Goal: Task Accomplishment & Management: Complete application form

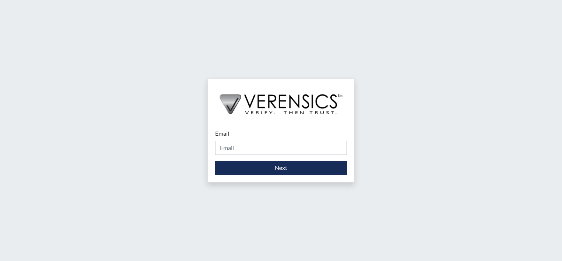
click at [272, 137] on div "Email Please provide your email address." at bounding box center [281, 142] width 132 height 26
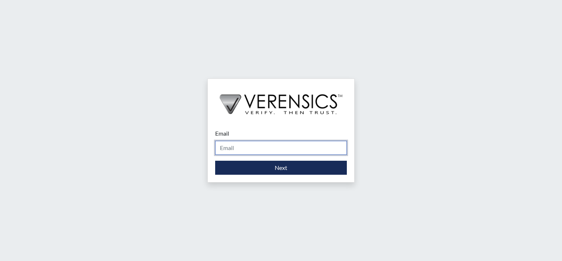
click at [259, 146] on input "Email" at bounding box center [281, 148] width 132 height 14
type input "[PERSON_NAME][EMAIL_ADDRESS][DOMAIN_NAME]"
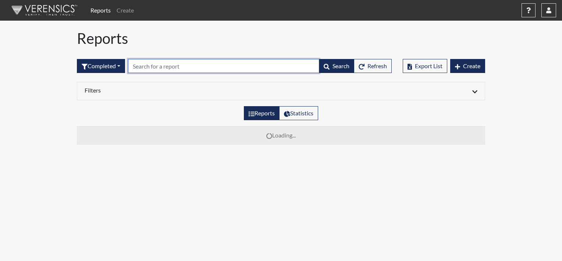
click at [194, 69] on input "text" at bounding box center [223, 66] width 191 height 14
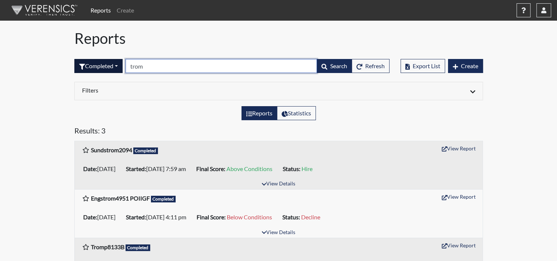
drag, startPoint x: 151, startPoint y: 64, endPoint x: 97, endPoint y: 68, distance: 54.3
click at [97, 68] on form "Completed All Created Sent by email In Progress Declined Completed trom Search …" at bounding box center [231, 66] width 315 height 14
paste input "[PERSON_NAME] <[EMAIL_ADDRESS][DOMAIN_NAME]>"
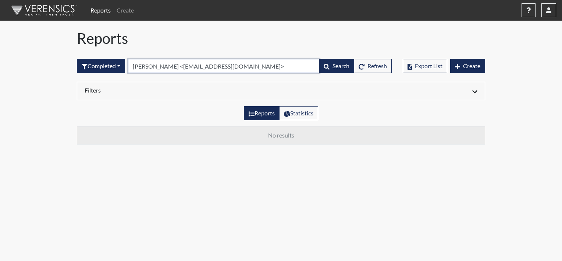
drag, startPoint x: 176, startPoint y: 67, endPoint x: 69, endPoint y: 75, distance: 107.4
click at [69, 75] on div "Reports Create Help Center × Verensics Best Practices How to successfully use t…" at bounding box center [281, 75] width 562 height 150
click at [194, 66] on input "[EMAIL_ADDRESS][DOMAIN_NAME]>" at bounding box center [223, 66] width 191 height 14
type input "[EMAIL_ADDRESS][DOMAIN_NAME]"
drag, startPoint x: 165, startPoint y: 67, endPoint x: 126, endPoint y: 67, distance: 39.0
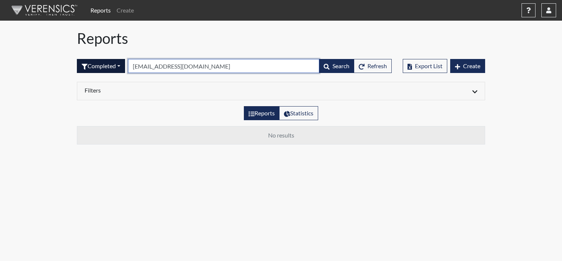
click at [126, 67] on form "Completed All Created Sent by email In Progress Declined Completed [EMAIL_ADDRE…" at bounding box center [234, 66] width 315 height 14
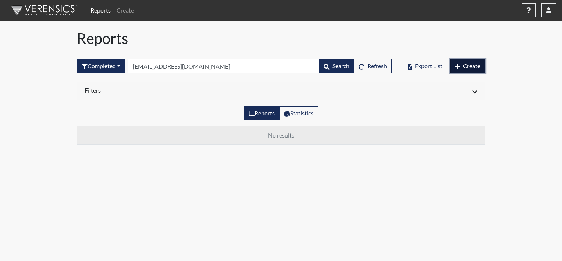
click at [459, 71] on button "Create" at bounding box center [468, 66] width 35 height 14
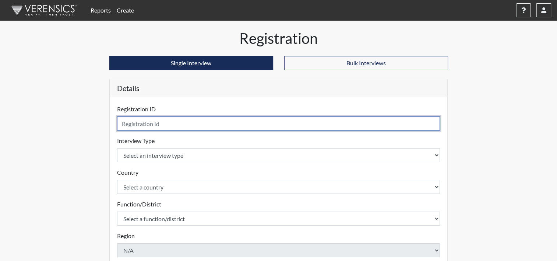
click at [161, 123] on input "text" at bounding box center [278, 123] width 323 height 14
paste input "[EMAIL_ADDRESS][DOMAIN_NAME]"
type input "[EMAIL_ADDRESS][DOMAIN_NAME]"
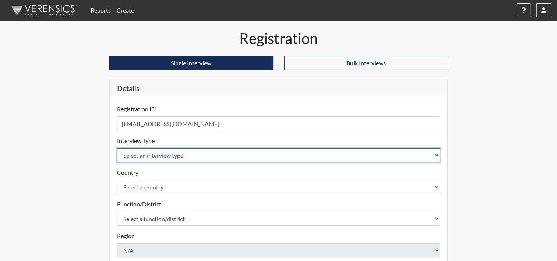
click at [166, 159] on select "Select an interview type Community Supervision Corrections Pre-Employment Pre-E…" at bounding box center [278, 155] width 323 height 14
select select "ff733e93-e1bf-11ea-9c9f-0eff0cf7eb8f"
click at [117, 148] on select "Select an interview type Community Supervision Corrections Pre-Employment Pre-E…" at bounding box center [278, 155] width 323 height 14
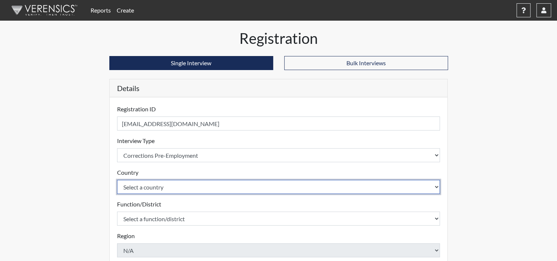
click at [162, 183] on select "Select a country [GEOGRAPHIC_DATA] [GEOGRAPHIC_DATA]" at bounding box center [278, 187] width 323 height 14
select select "united-states-of-[GEOGRAPHIC_DATA]"
click at [117, 180] on select "Select a country [GEOGRAPHIC_DATA] [GEOGRAPHIC_DATA]" at bounding box center [278, 187] width 323 height 14
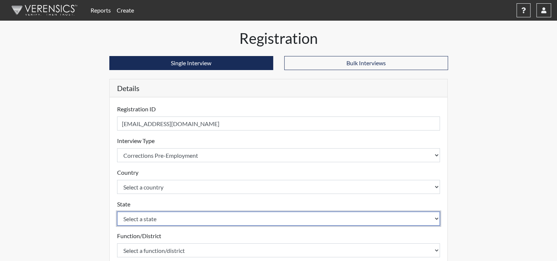
click at [155, 214] on select "Select a state [US_STATE] [US_STATE] [US_STATE] [US_STATE] [US_STATE] [US_STATE…" at bounding box center [278, 218] width 323 height 14
select select "ND"
click at [117, 211] on select "Select a state [US_STATE] [US_STATE] [US_STATE] [US_STATE] [US_STATE] [US_STATE…" at bounding box center [278, 218] width 323 height 14
click at [155, 214] on select "Select a state [US_STATE] [US_STATE] [US_STATE] [US_STATE] [US_STATE] [US_STATE…" at bounding box center [278, 218] width 323 height 14
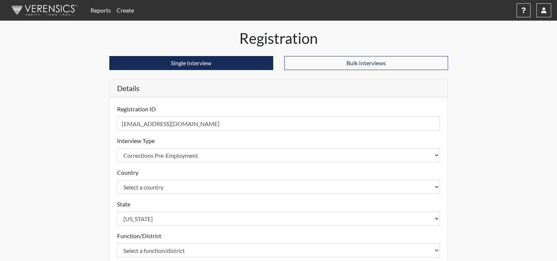
click at [40, 206] on div "Reports Create Help Center × Verensics Best Practices How to successfully use t…" at bounding box center [278, 223] width 557 height 446
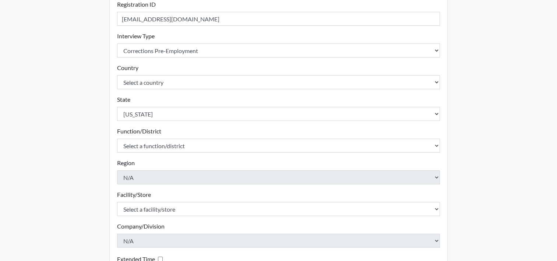
scroll to position [118, 0]
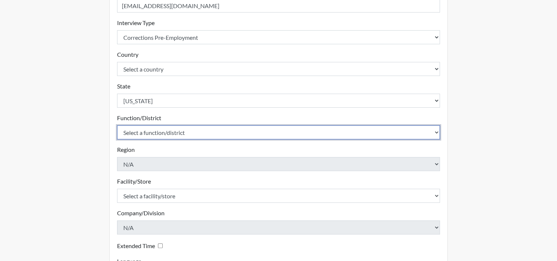
click at [158, 129] on select "Select a function/district Central Office/530 DJS Community/224 HRCC/516 JRCC/5…" at bounding box center [278, 132] width 323 height 14
select select "a7ca7036-6a2b-4e97-a233-c3b05bd4b14f"
click at [117, 125] on select "Select a function/district Central Office/530 DJS Community/224 HRCC/516 JRCC/5…" at bounding box center [278, 132] width 323 height 14
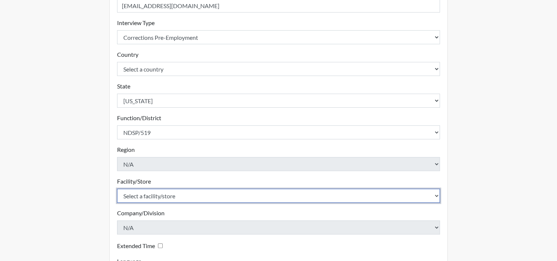
click at [148, 196] on select "Select a facility/store [GEOGRAPHIC_DATA] [PERSON_NAME][GEOGRAPHIC_DATA] [US_ST…" at bounding box center [278, 195] width 323 height 14
select select "9ad80f10-9d54-489d-9e80-c3e4d98d9990"
click at [117, 188] on select "Select a facility/store [GEOGRAPHIC_DATA] [PERSON_NAME][GEOGRAPHIC_DATA] [US_ST…" at bounding box center [278, 195] width 323 height 14
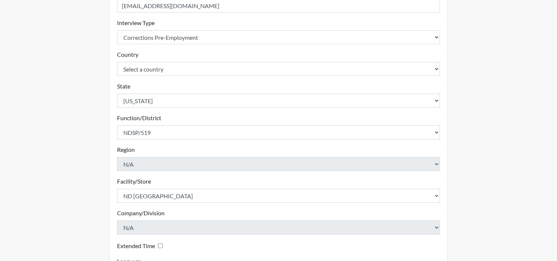
click at [50, 207] on div "Reports Create Help Center × Verensics Best Practices How to successfully use t…" at bounding box center [278, 105] width 557 height 446
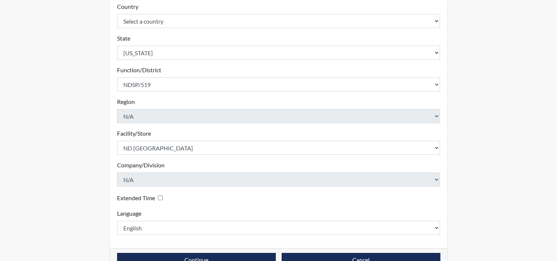
scroll to position [184, 0]
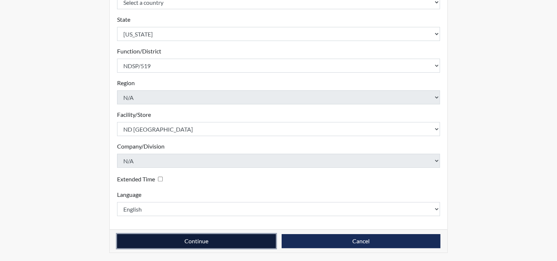
click at [137, 244] on button "Continue" at bounding box center [196, 241] width 159 height 14
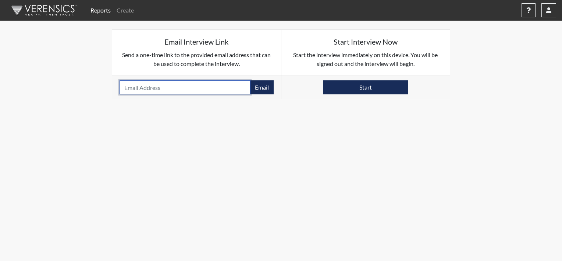
click at [153, 91] on input "email" at bounding box center [185, 87] width 131 height 14
paste input "[EMAIL_ADDRESS][DOMAIN_NAME]"
type input "[EMAIL_ADDRESS][DOMAIN_NAME]"
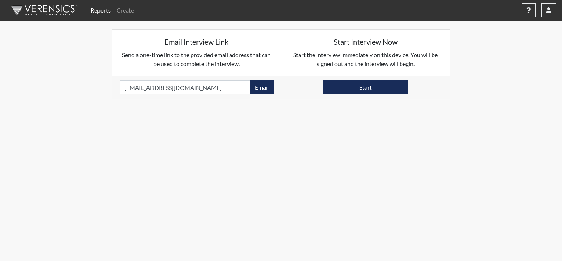
click at [275, 81] on div "[EMAIL_ADDRESS][DOMAIN_NAME] Email Please provide an email address." at bounding box center [196, 86] width 169 height 23
click at [267, 87] on button "Email" at bounding box center [262, 87] width 24 height 14
